Goal: Task Accomplishment & Management: Complete application form

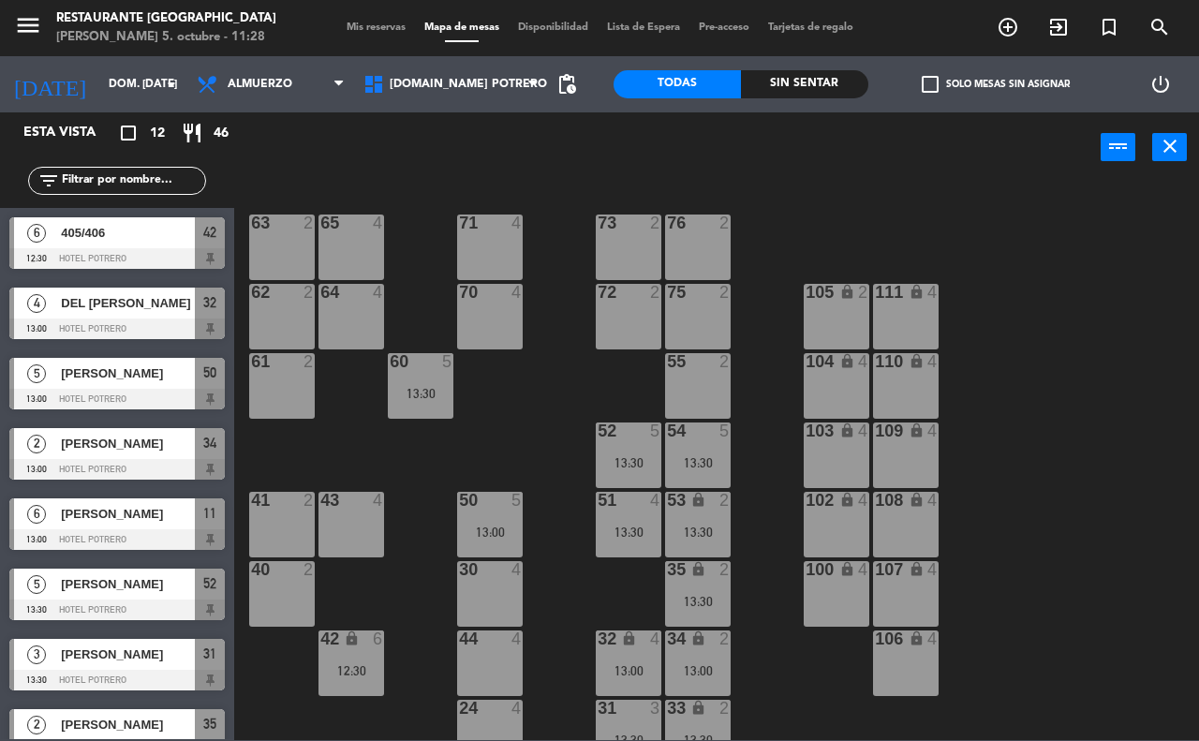
click at [363, 438] on div "65 4 71 4 73 2 76 2 63 2 64 4 62 2 70 4 72 2 75 2 105 lock 2 111 lock 4 55 2 60…" at bounding box center [722, 461] width 953 height 558
click at [428, 387] on div "13:30" at bounding box center [421, 393] width 66 height 13
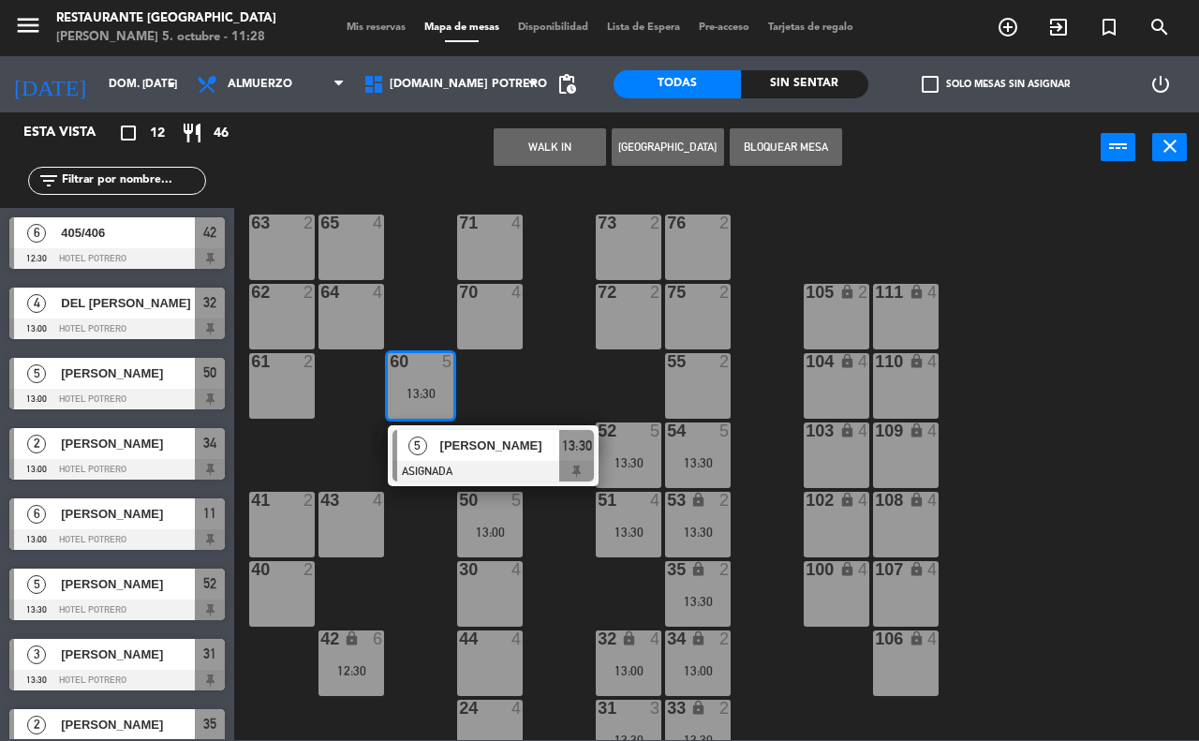
click at [487, 384] on div "65 4 71 4 73 2 76 2 63 2 64 4 62 2 70 4 72 2 75 2 105 lock 2 111 lock 4 55 2 60…" at bounding box center [722, 461] width 953 height 558
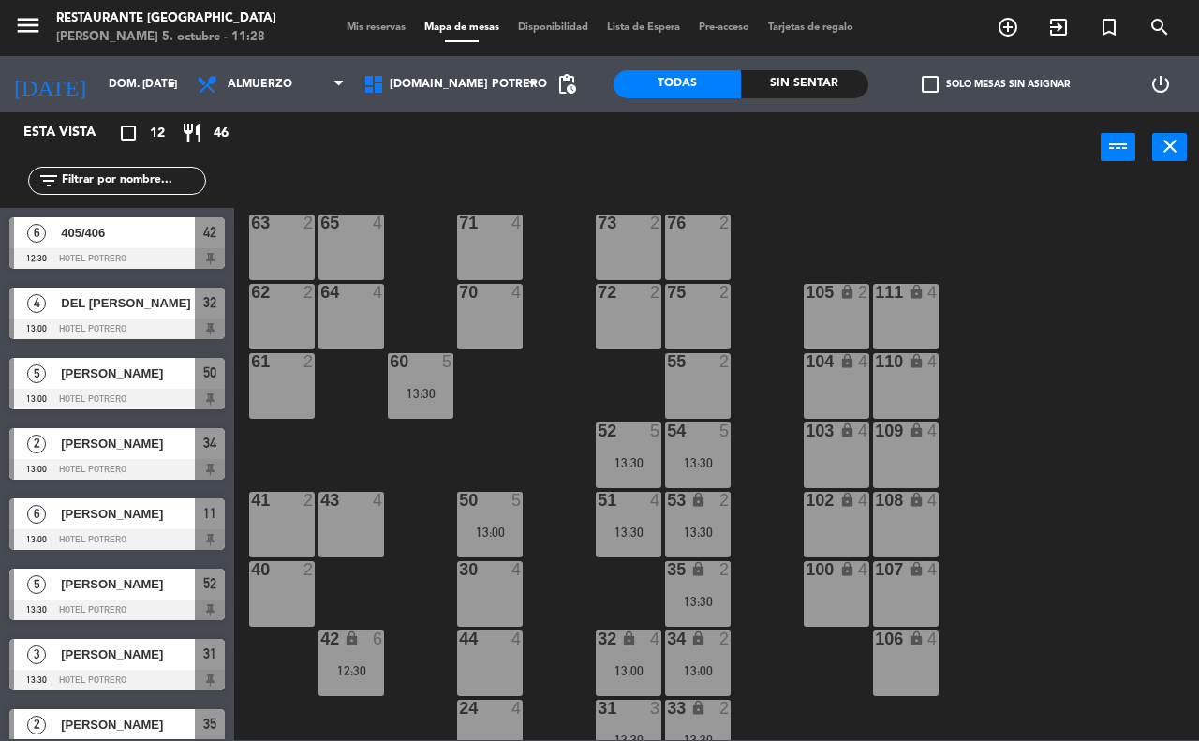
click at [612, 460] on div "13:30" at bounding box center [629, 462] width 66 height 13
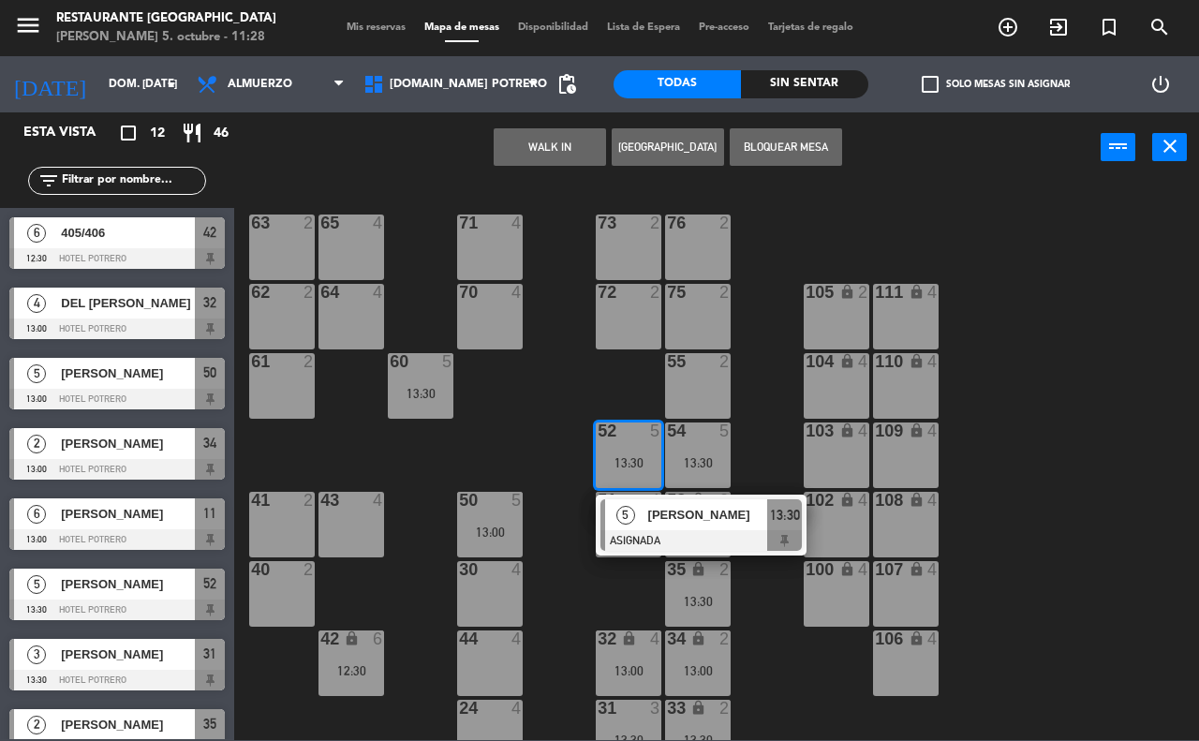
click at [562, 611] on div "65 4 71 4 73 2 76 2 63 2 64 4 62 2 70 4 72 2 75 2 105 lock 2 111 lock 4 55 2 60…" at bounding box center [722, 461] width 953 height 558
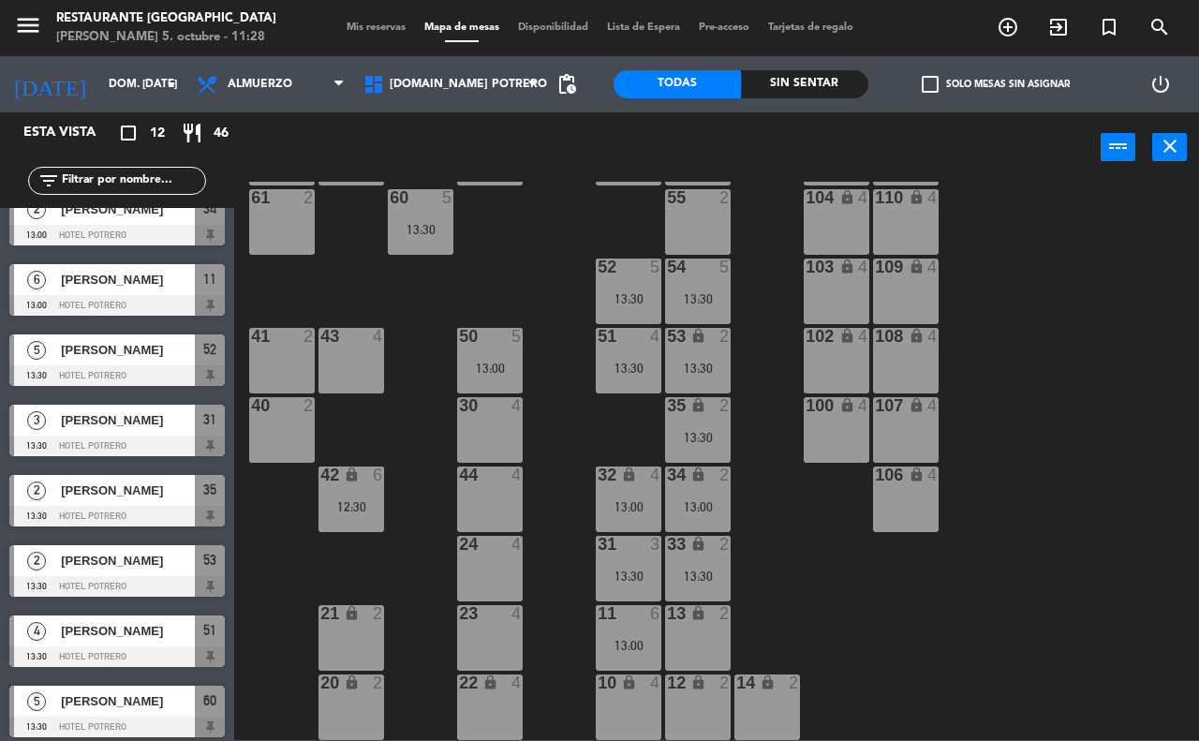
scroll to position [311, 0]
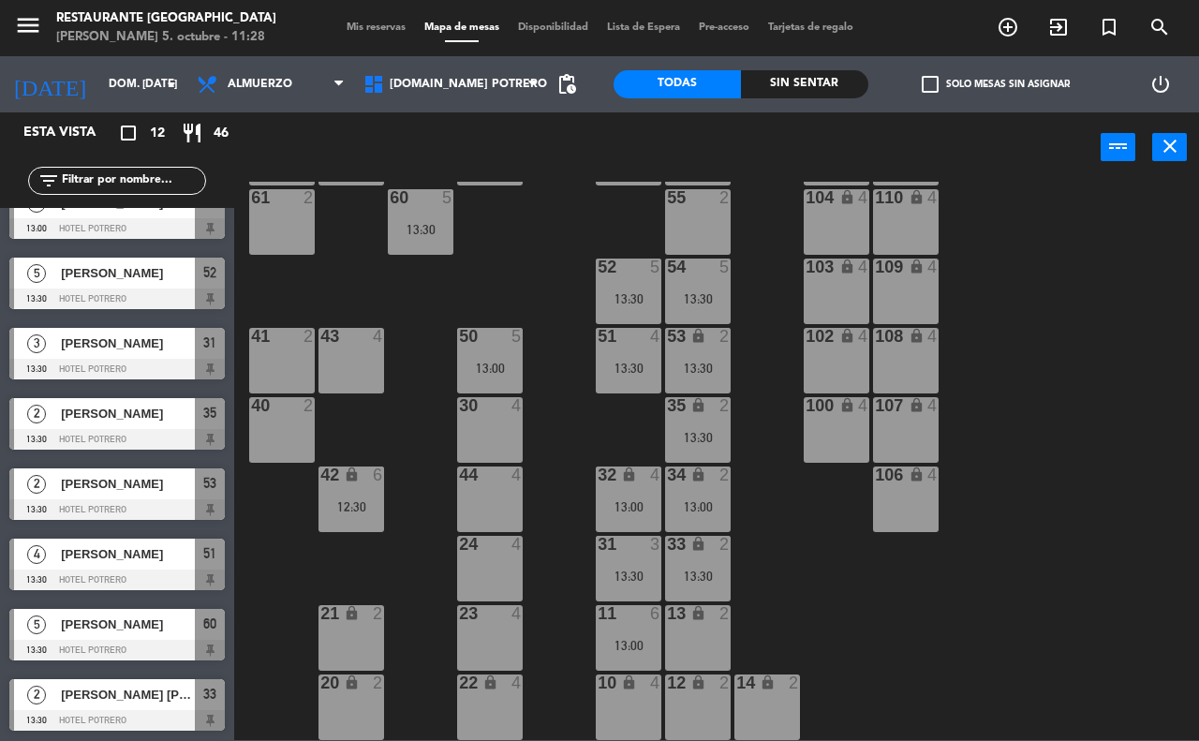
click at [274, 573] on div "65 4 71 4 73 2 76 2 63 2 64 4 62 2 70 4 72 2 75 2 105 lock 2 111 lock 4 55 2 60…" at bounding box center [722, 461] width 953 height 558
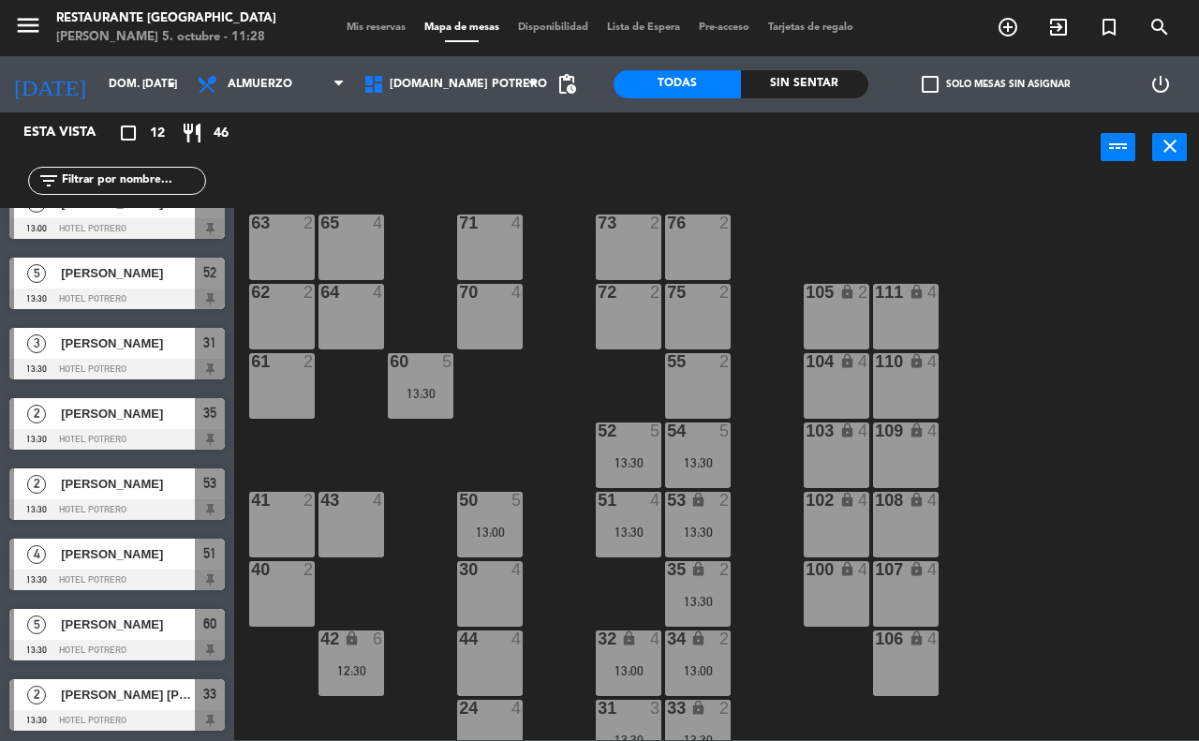
click at [694, 649] on div "34 lock 2 13:00" at bounding box center [698, 663] width 66 height 66
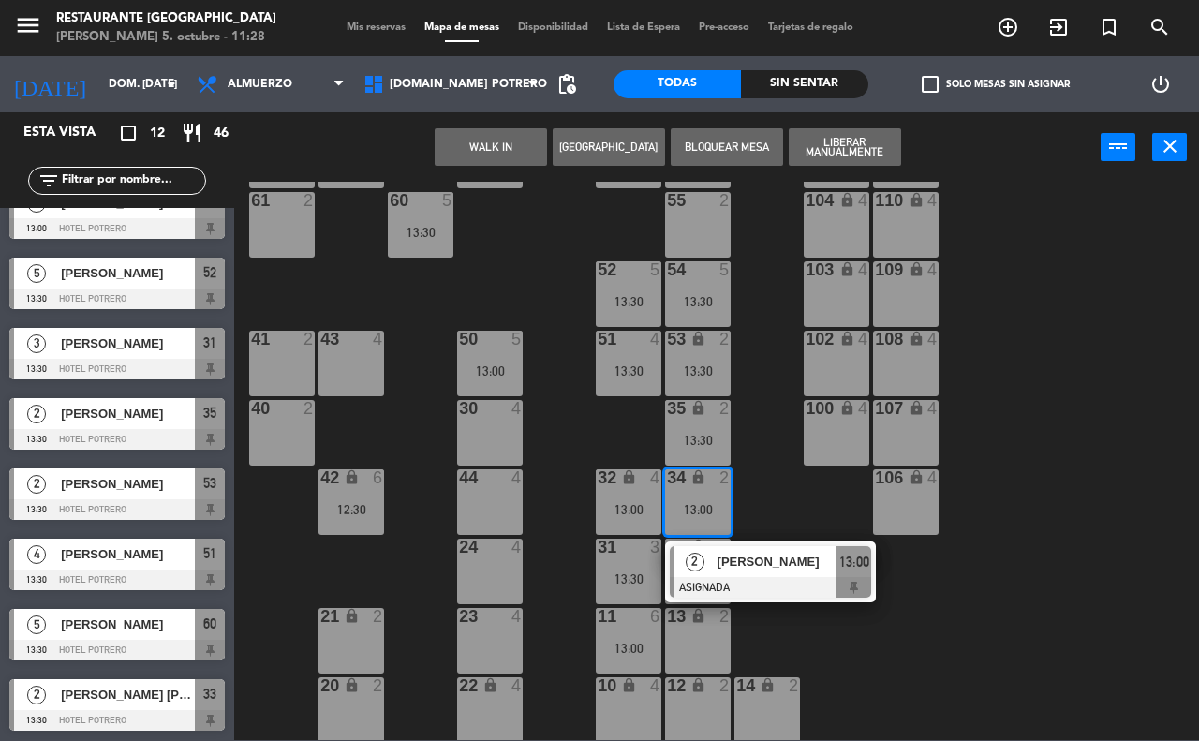
scroll to position [164, 0]
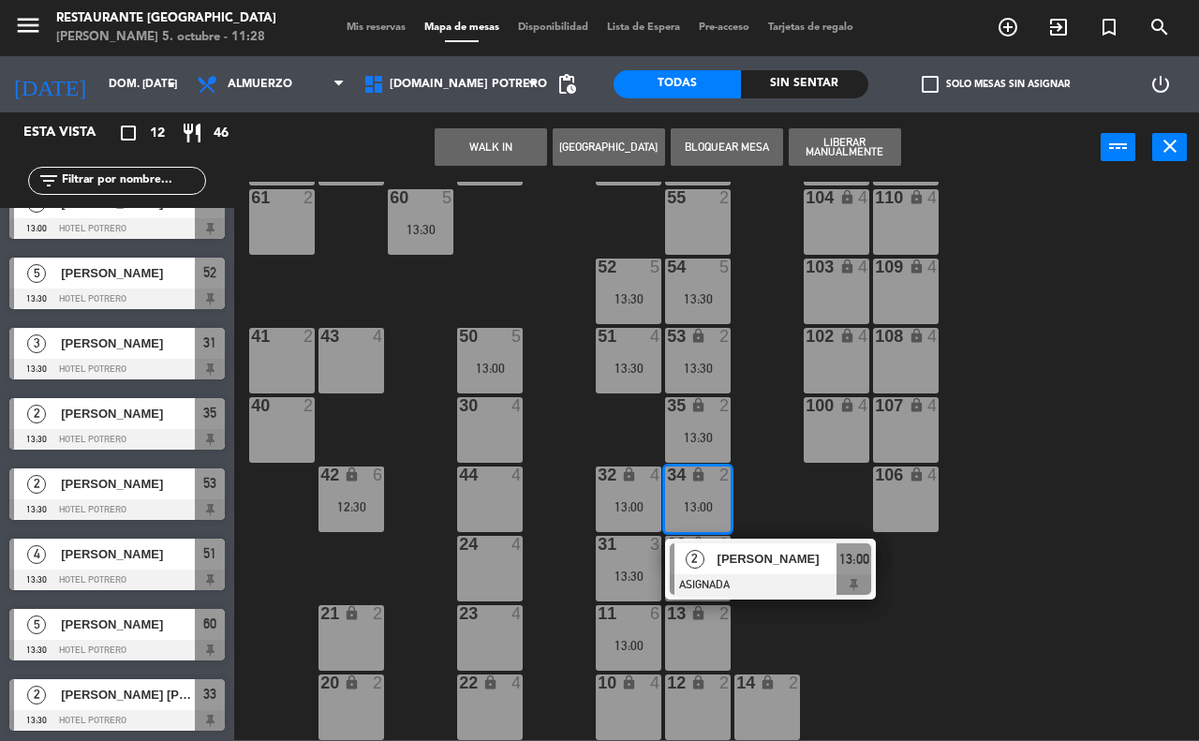
click at [357, 16] on div "menu Restaurante Hotel [GEOGRAPHIC_DATA][PERSON_NAME]. octubre - 11:28 Mis rese…" at bounding box center [599, 28] width 1199 height 56
click at [371, 24] on span "Mis reservas" at bounding box center [376, 27] width 78 height 10
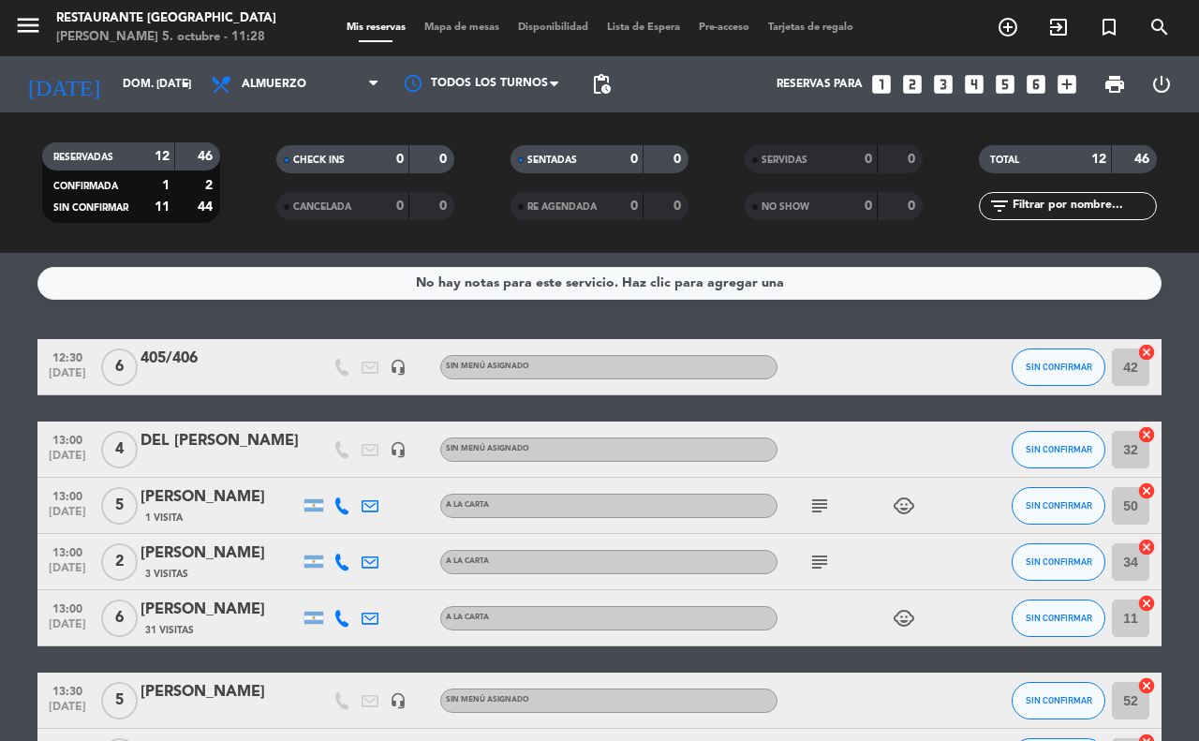
click at [349, 325] on div "No hay notas para este servicio. Haz clic para agregar una 12:30 [DATE] 6 405/4…" at bounding box center [599, 497] width 1199 height 488
click at [159, 80] on input "dom. [DATE]" at bounding box center [187, 84] width 149 height 32
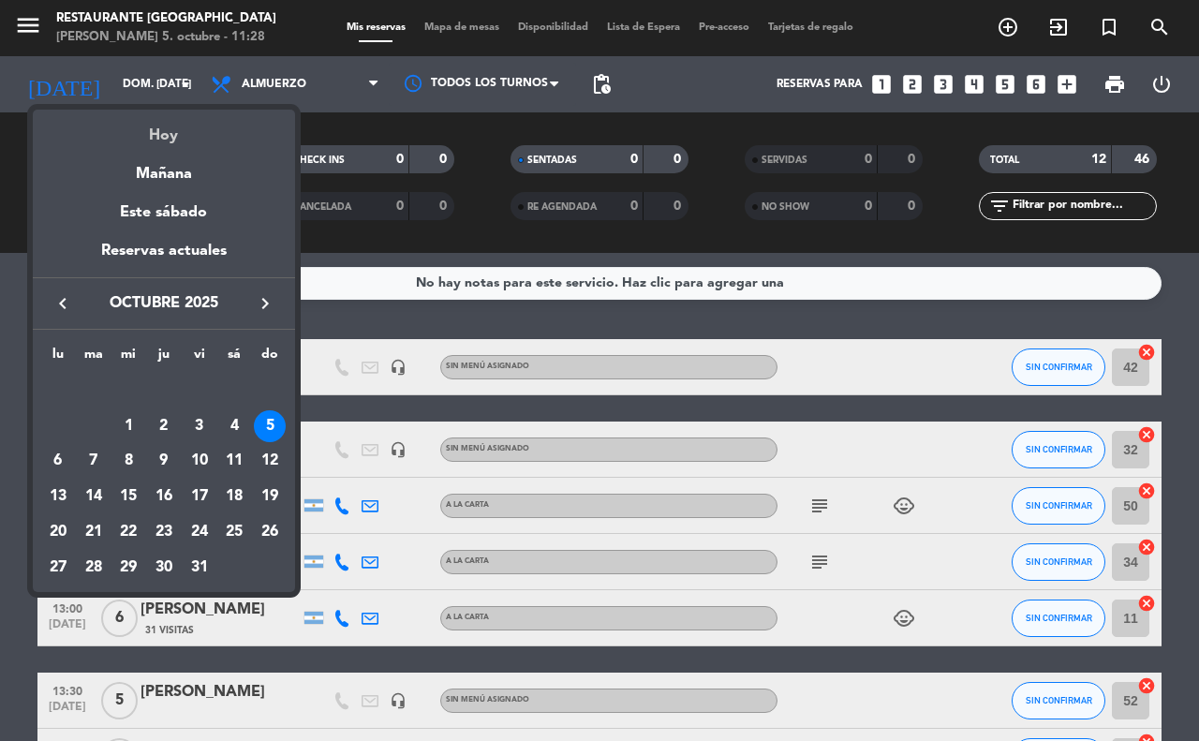
click at [176, 139] on div "Hoy" at bounding box center [164, 129] width 262 height 38
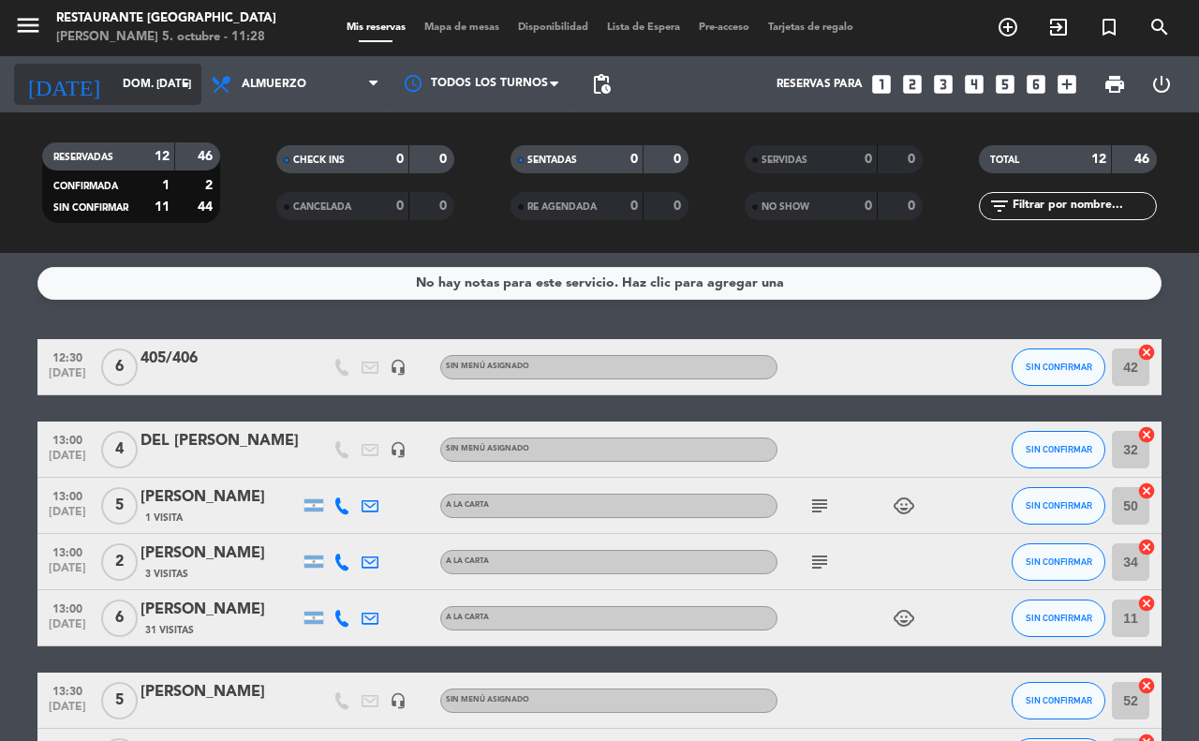
click at [157, 73] on input "dom. [DATE]" at bounding box center [187, 84] width 149 height 32
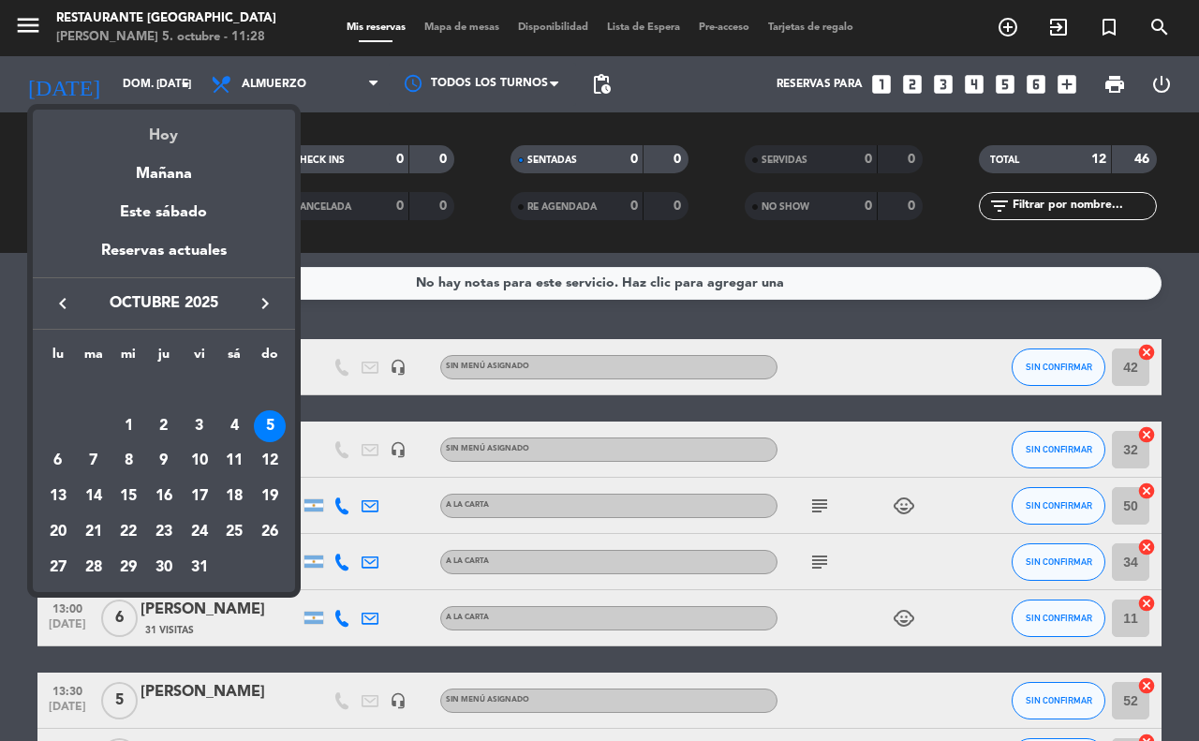
click at [183, 128] on div "Hoy" at bounding box center [164, 129] width 262 height 38
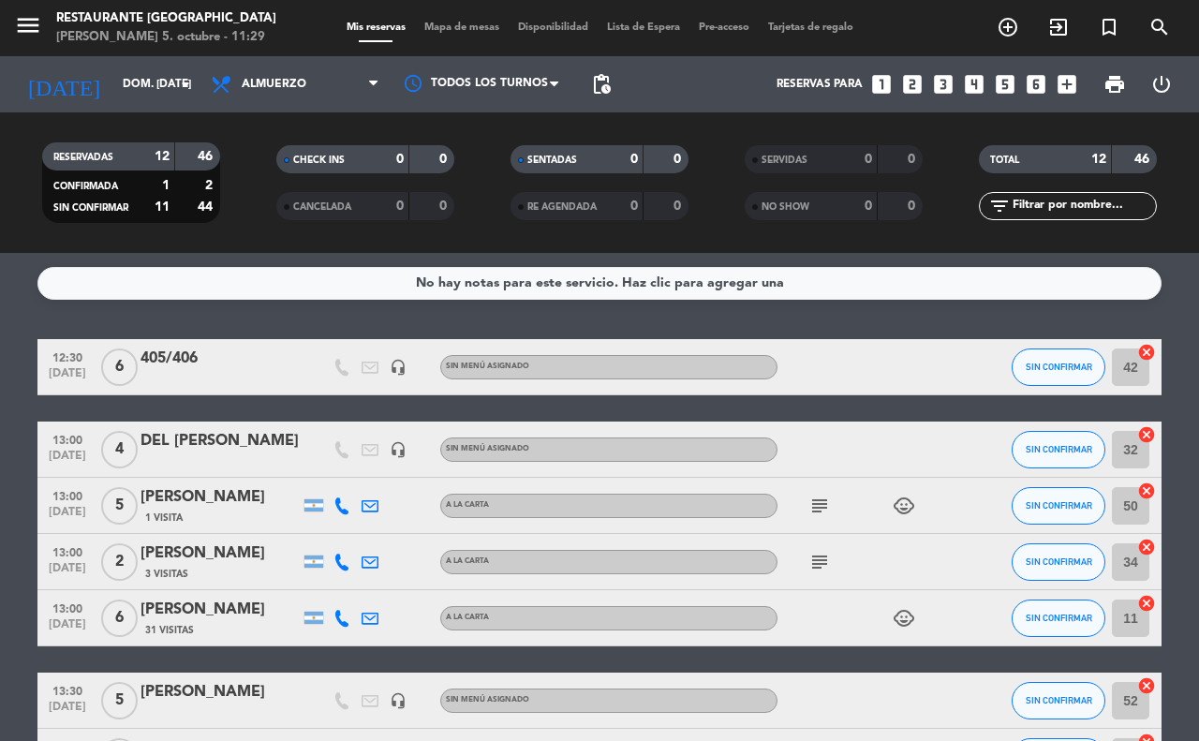
click at [452, 30] on span "Mapa de mesas" at bounding box center [462, 27] width 94 height 10
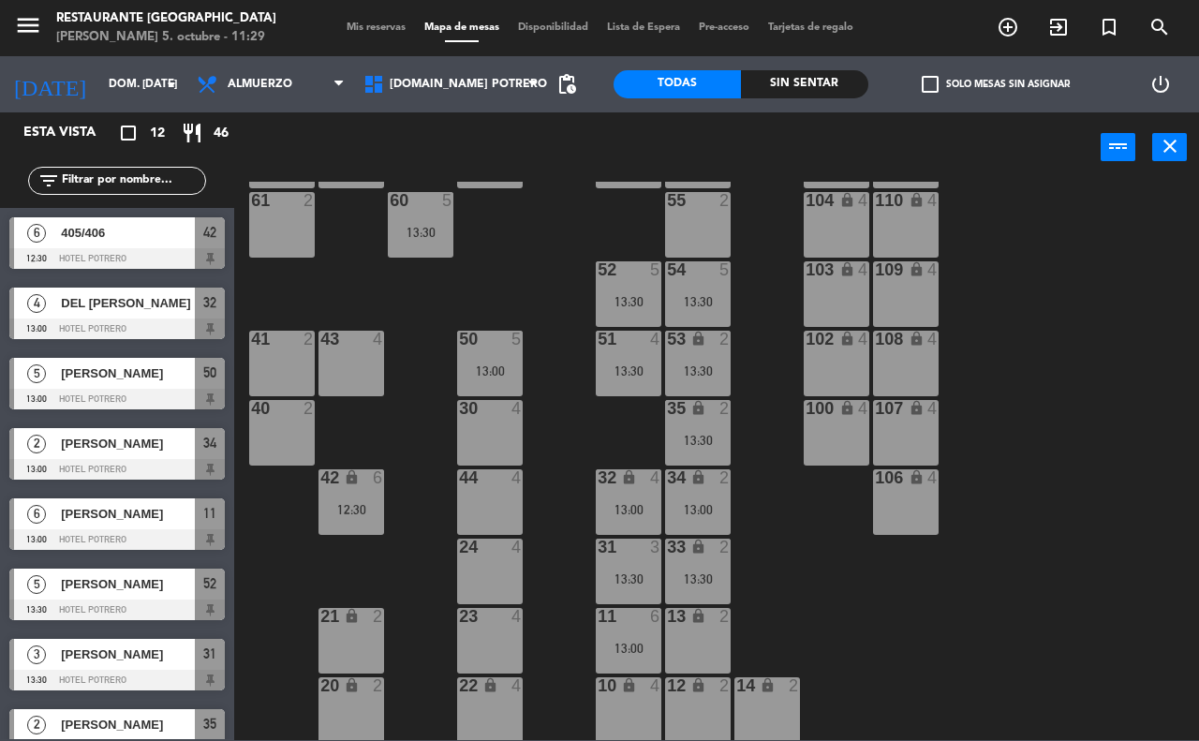
scroll to position [164, 0]
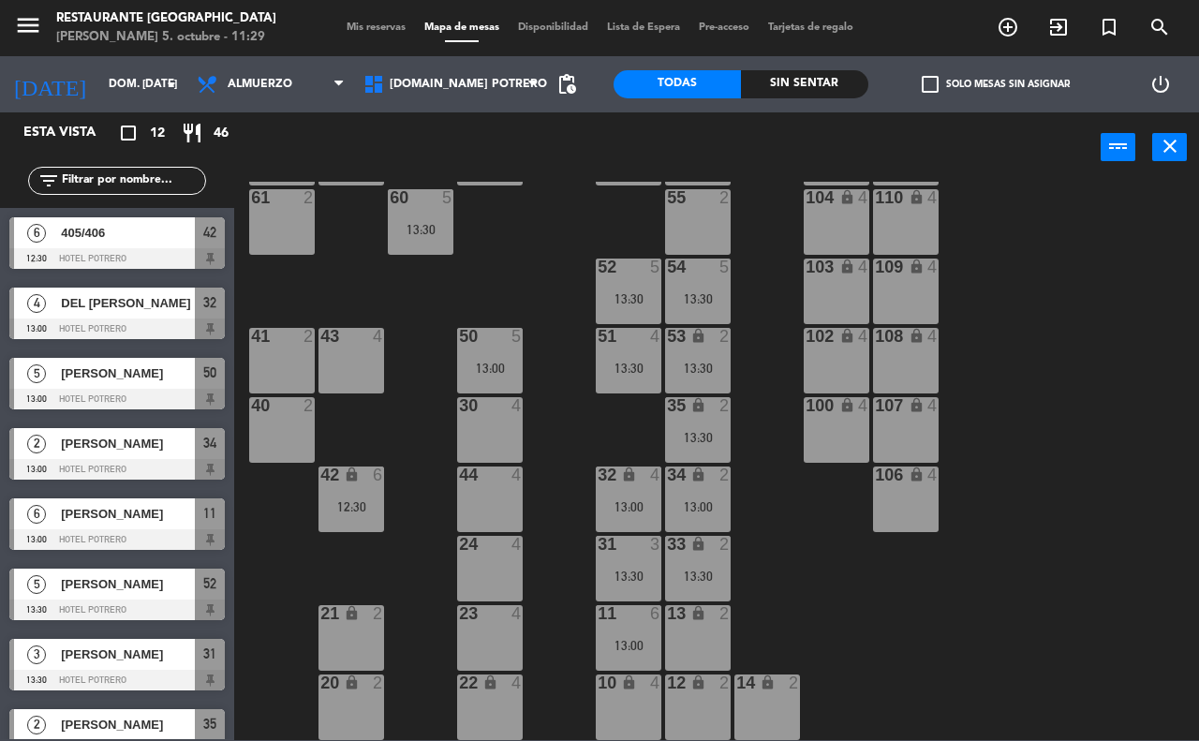
click at [685, 230] on div "55 2" at bounding box center [698, 222] width 66 height 66
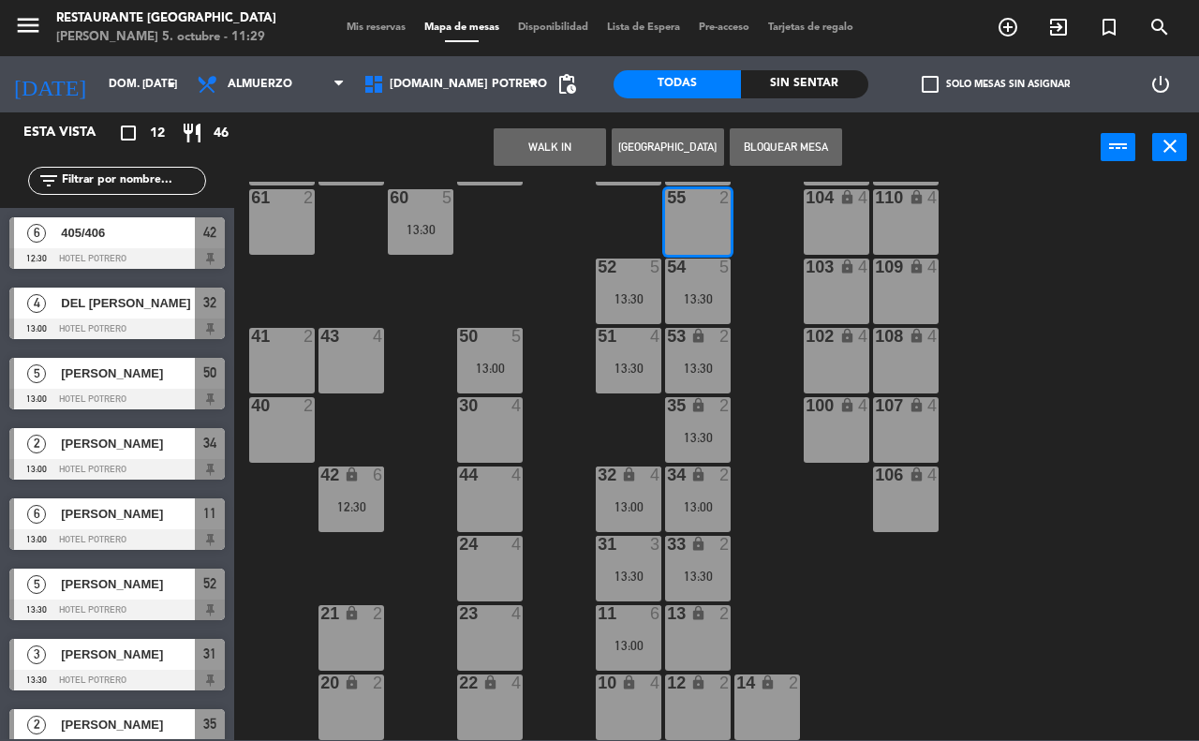
click at [671, 147] on button "[GEOGRAPHIC_DATA]" at bounding box center [668, 146] width 112 height 37
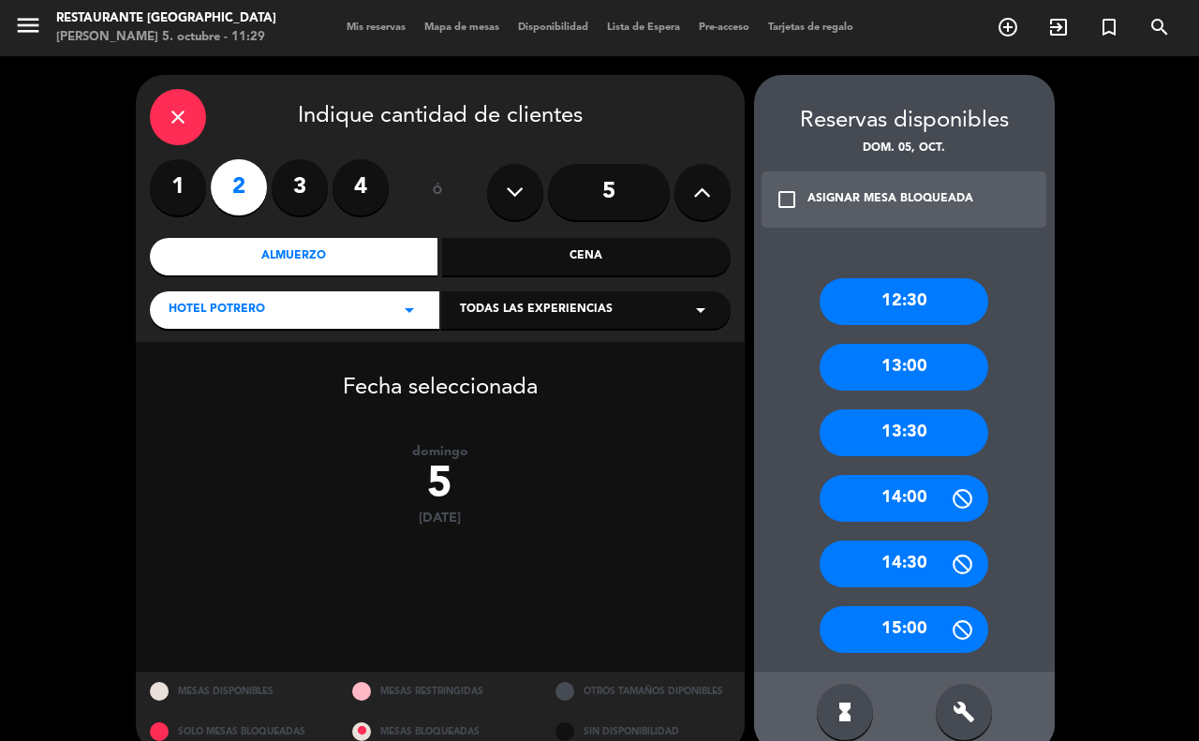
click at [896, 429] on div "13:30" at bounding box center [904, 432] width 169 height 47
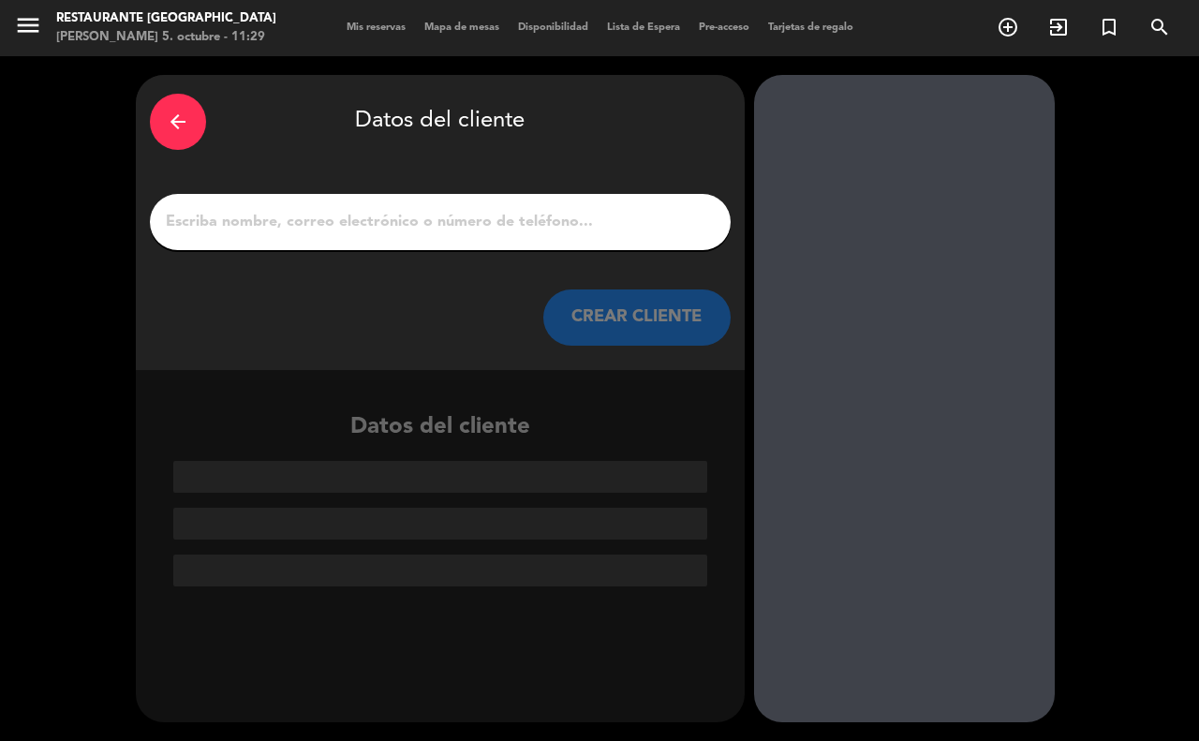
click at [530, 217] on input "1" at bounding box center [440, 222] width 553 height 26
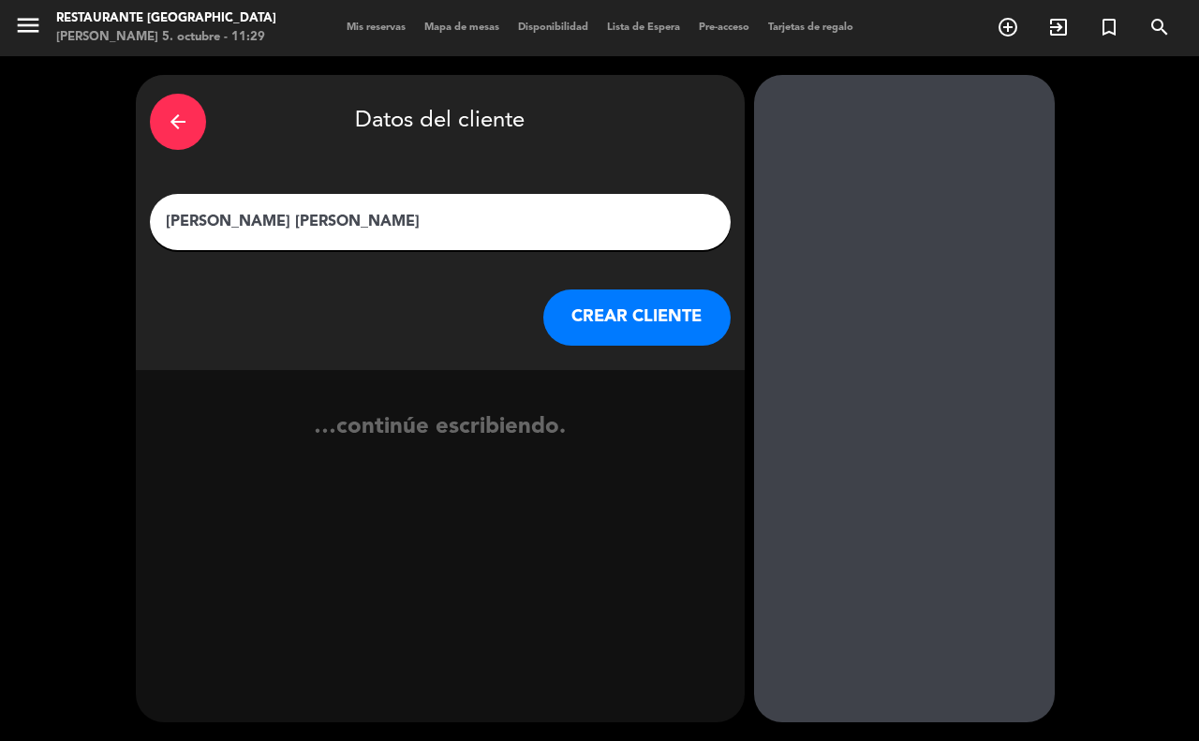
type input "[PERSON_NAME] [PERSON_NAME]"
click at [568, 303] on button "CREAR CLIENTE" at bounding box center [636, 317] width 187 height 56
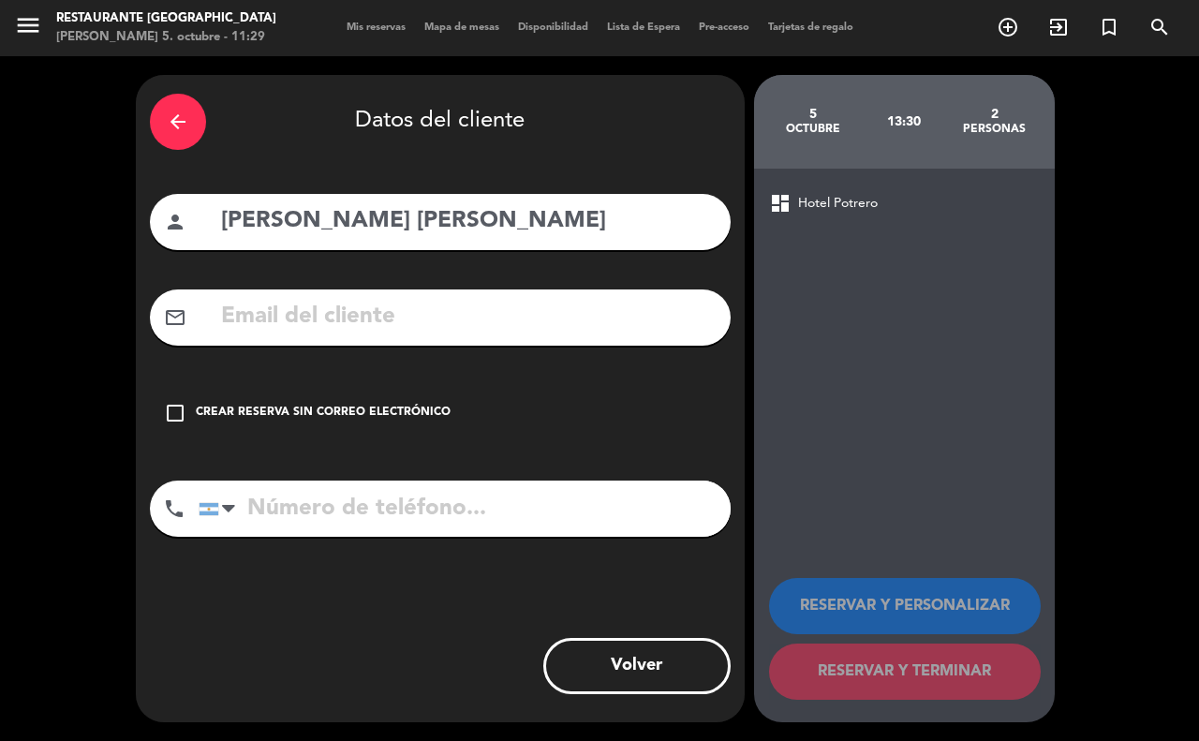
click at [330, 405] on div "Crear reserva sin correo electrónico" at bounding box center [323, 413] width 255 height 19
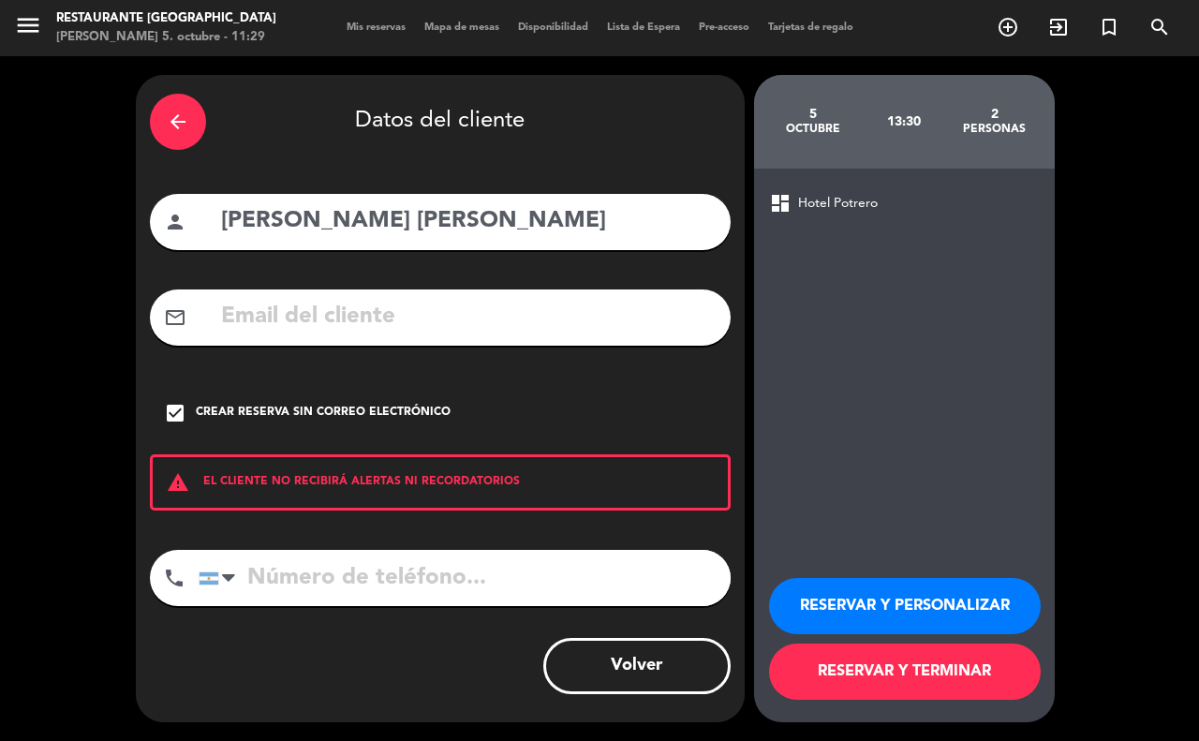
click at [912, 654] on button "RESERVAR Y TERMINAR" at bounding box center [905, 672] width 272 height 56
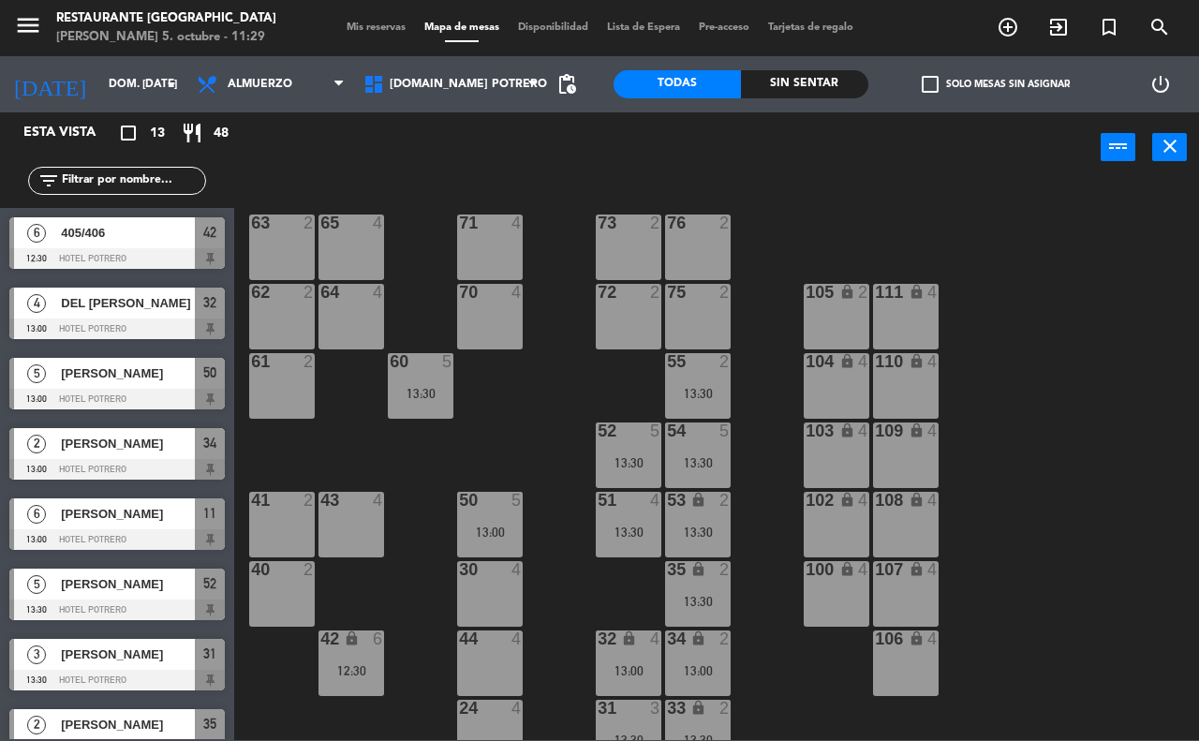
click at [555, 429] on div "65 4 71 4 73 2 76 2 63 2 64 4 62 2 70 4 72 2 75 2 105 lock 2 111 lock 4 55 2 13…" at bounding box center [722, 461] width 953 height 558
